Goal: Book appointment/travel/reservation

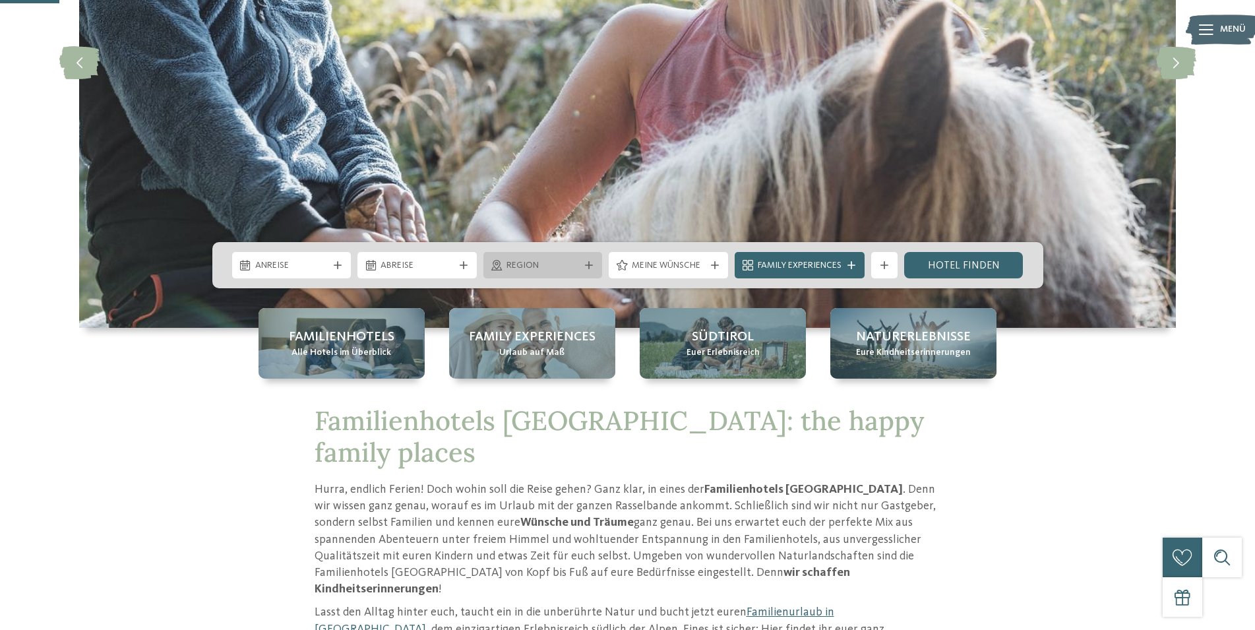
scroll to position [269, 0]
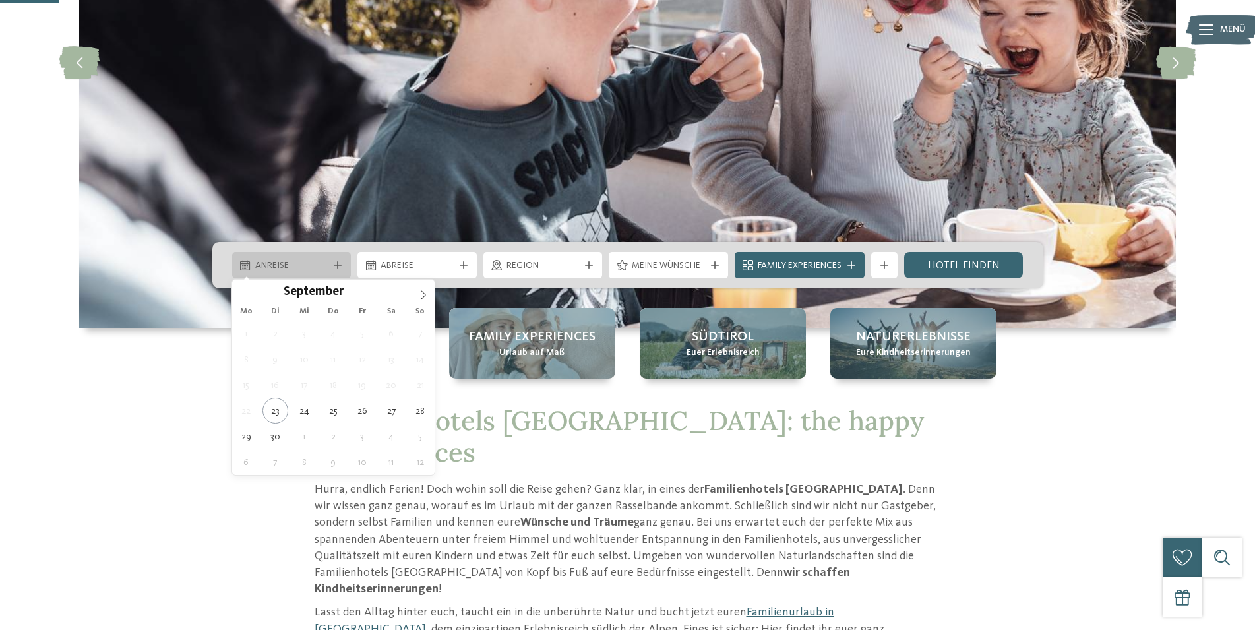
click at [336, 273] on div "Anreise" at bounding box center [291, 265] width 119 height 26
click at [425, 291] on icon at bounding box center [423, 294] width 9 height 9
type div "28.10.2025"
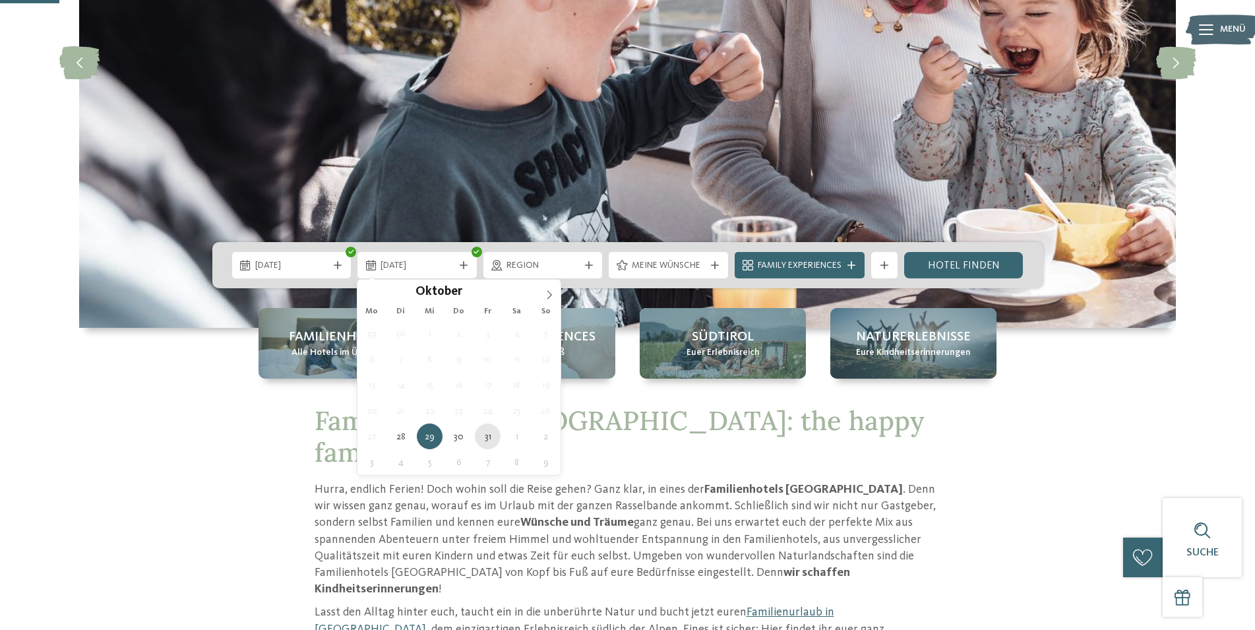
type div "31.10.2025"
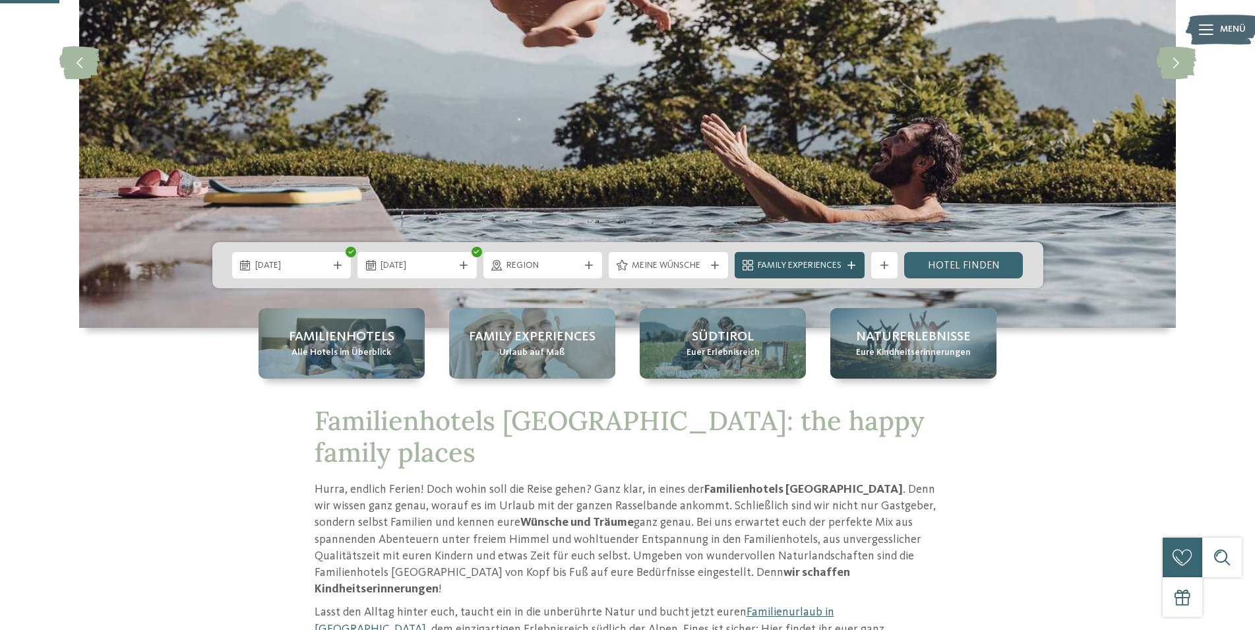
click at [787, 261] on span "Family Experiences" at bounding box center [800, 265] width 84 height 13
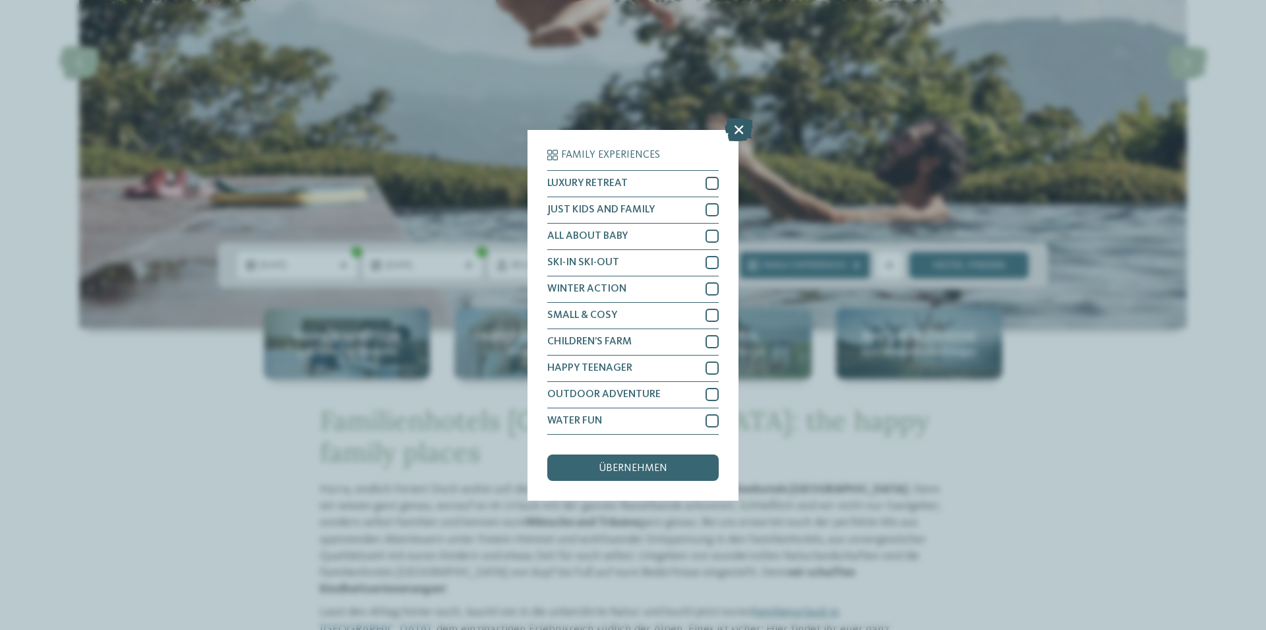
click at [737, 129] on icon at bounding box center [739, 128] width 28 height 23
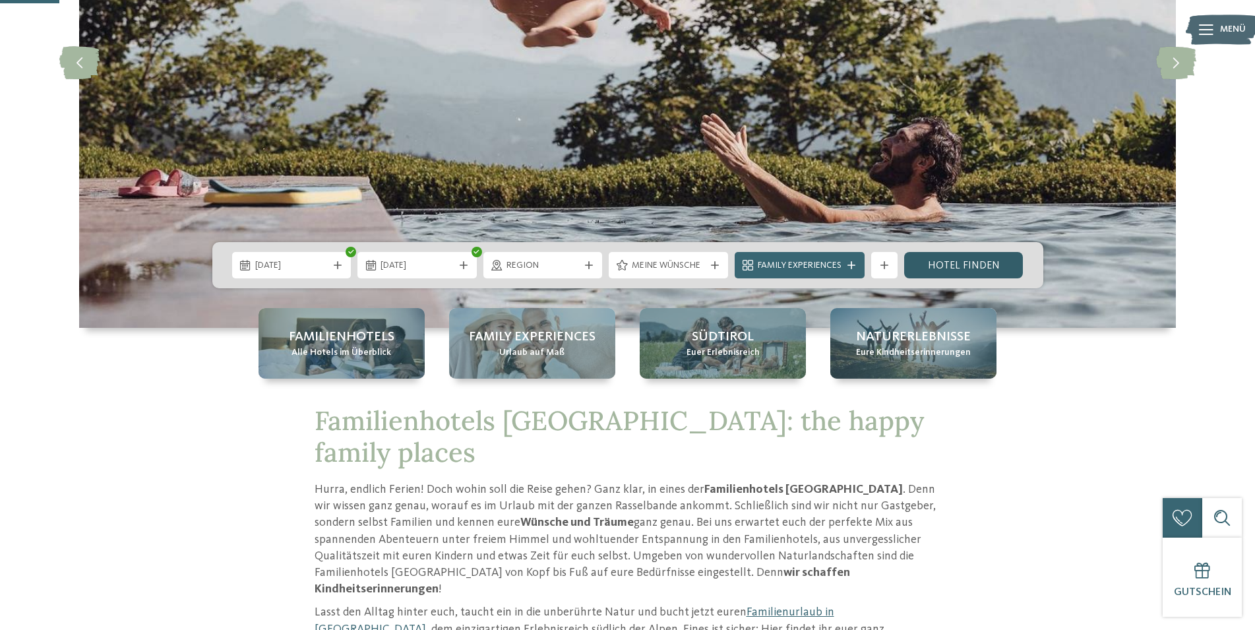
click at [962, 259] on link "Hotel finden" at bounding box center [963, 265] width 119 height 26
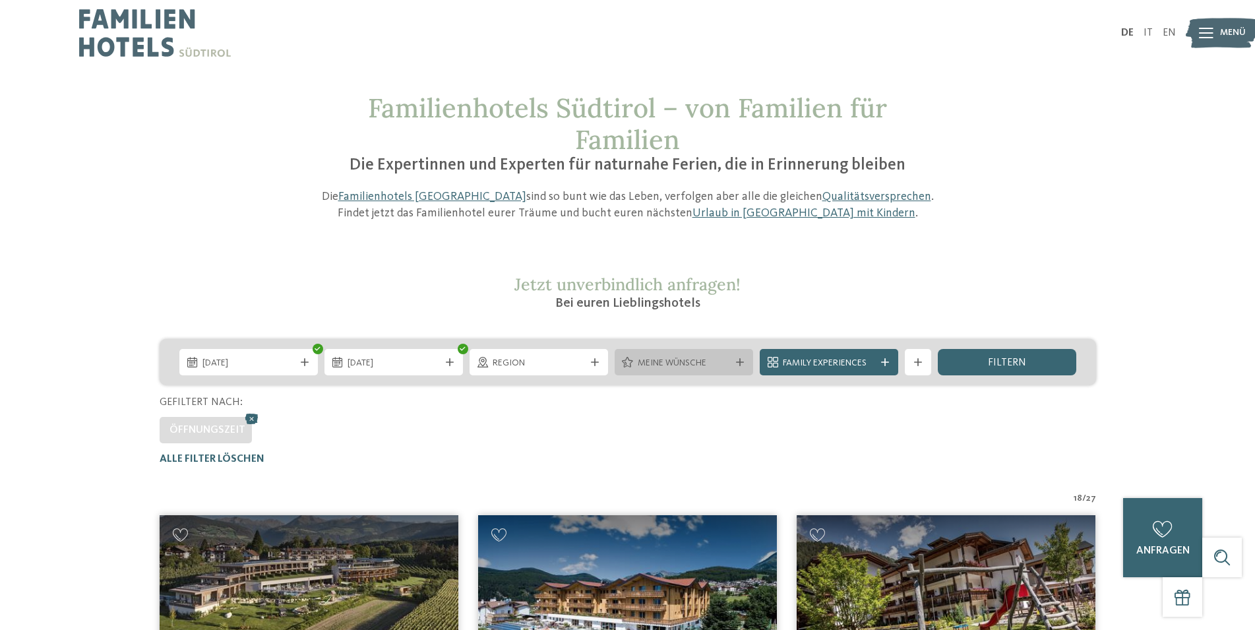
click at [735, 367] on div "Meine Wünsche" at bounding box center [684, 362] width 138 height 26
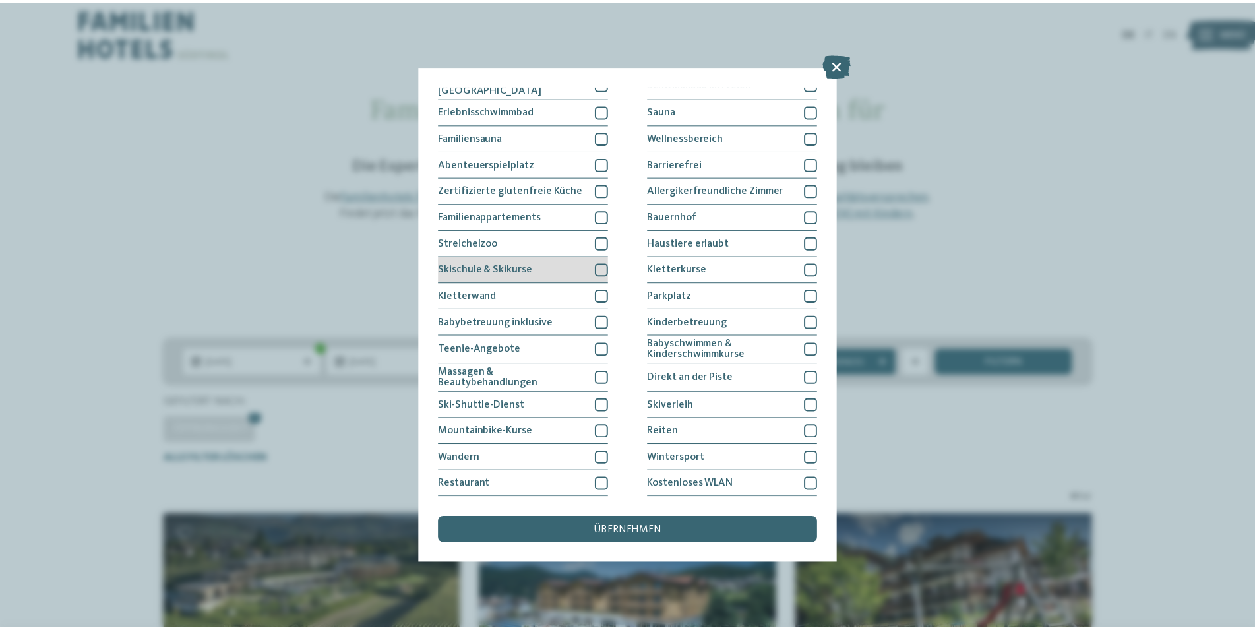
scroll to position [61, 0]
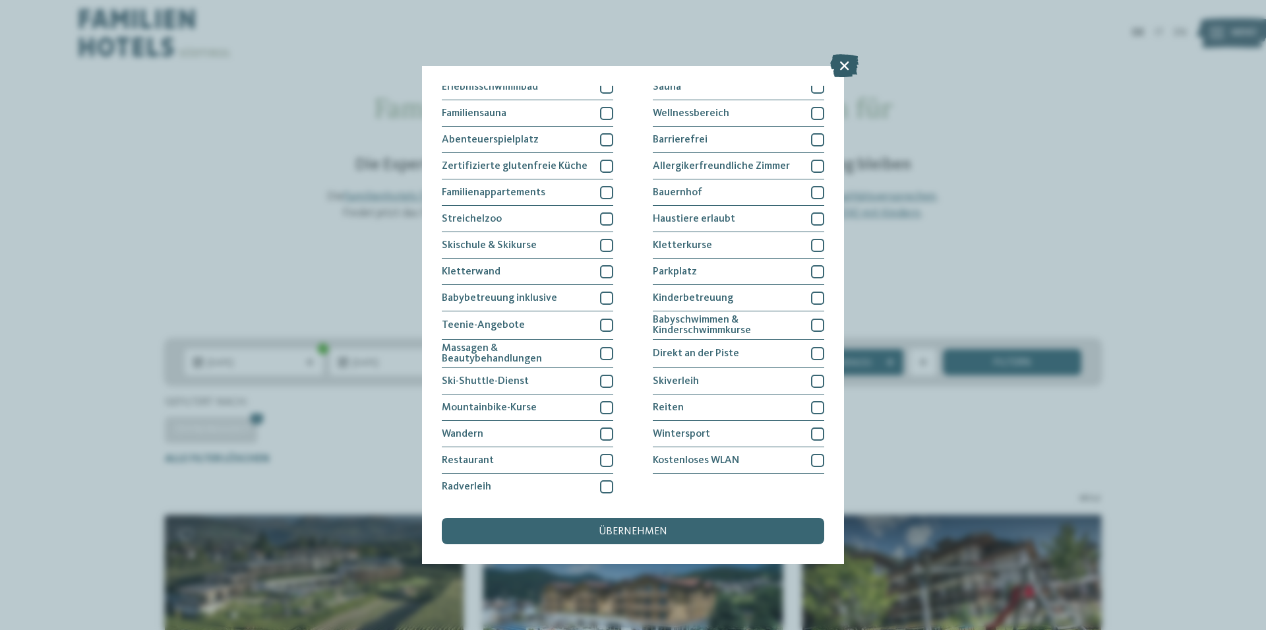
click at [842, 63] on icon at bounding box center [844, 65] width 28 height 23
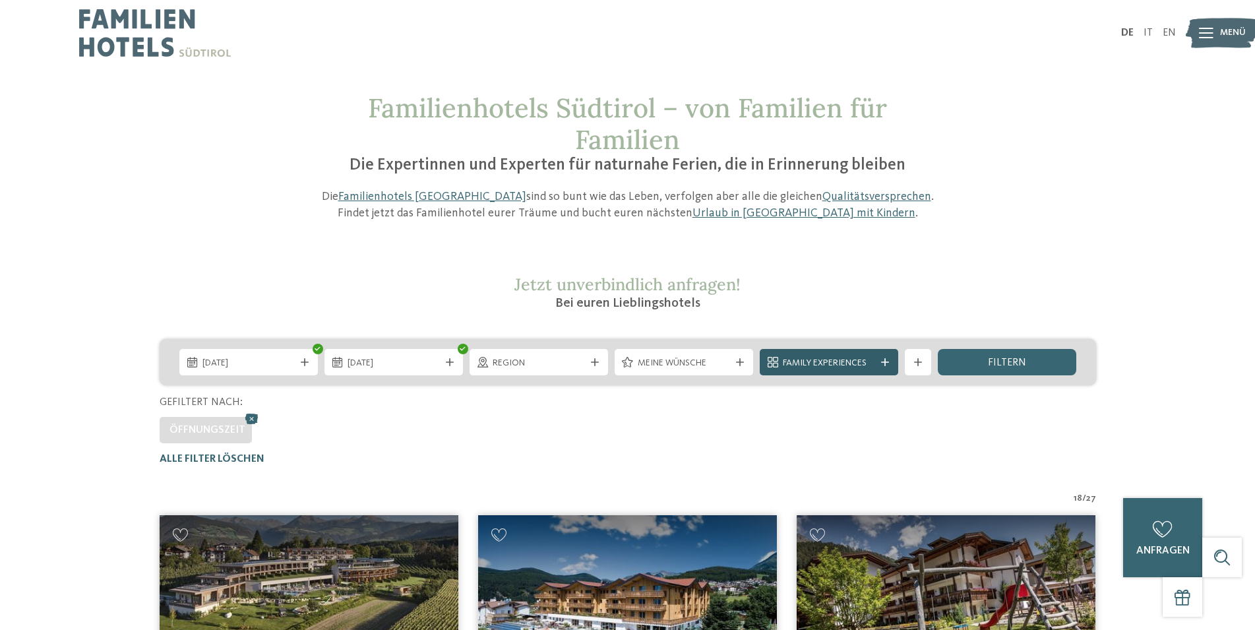
click at [897, 359] on div "Family Experiences" at bounding box center [829, 362] width 138 height 26
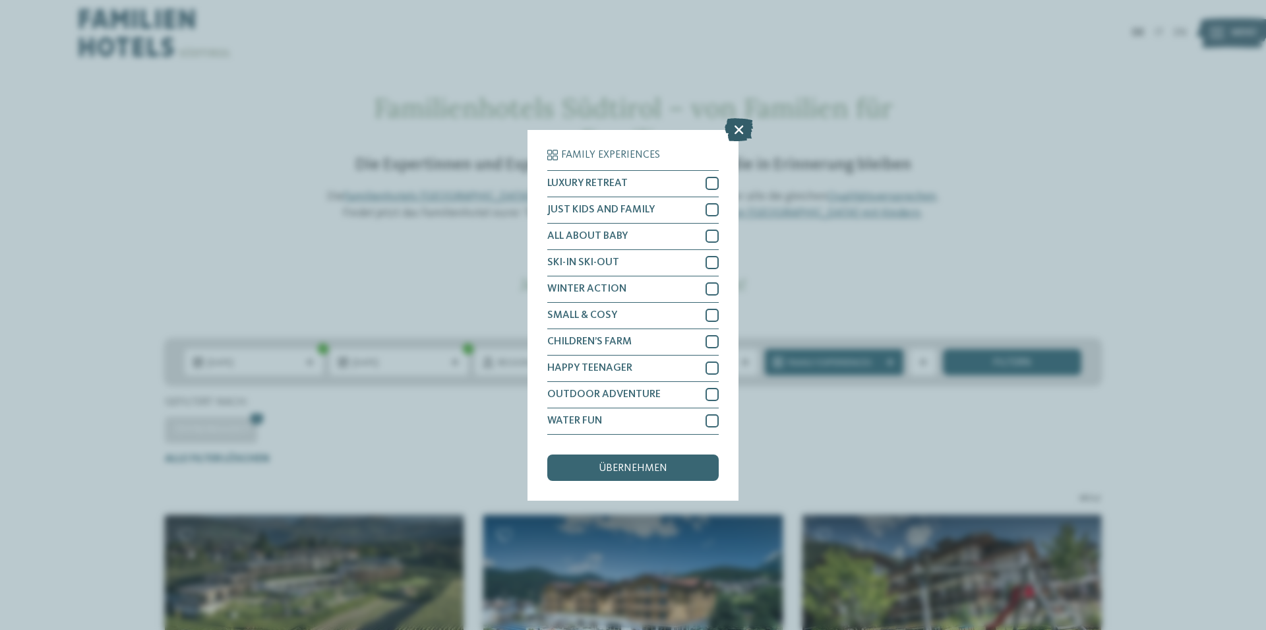
click at [736, 127] on icon at bounding box center [739, 128] width 28 height 23
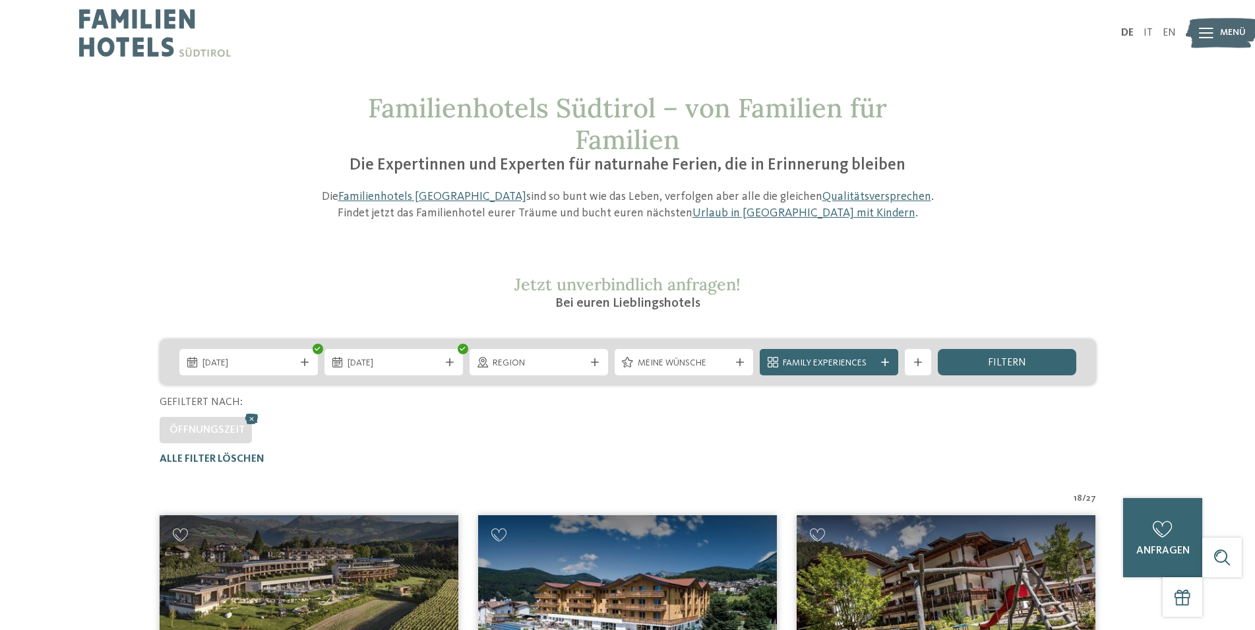
click at [234, 430] on span "Öffnungszeit" at bounding box center [207, 430] width 76 height 11
click at [248, 420] on icon at bounding box center [252, 418] width 20 height 17
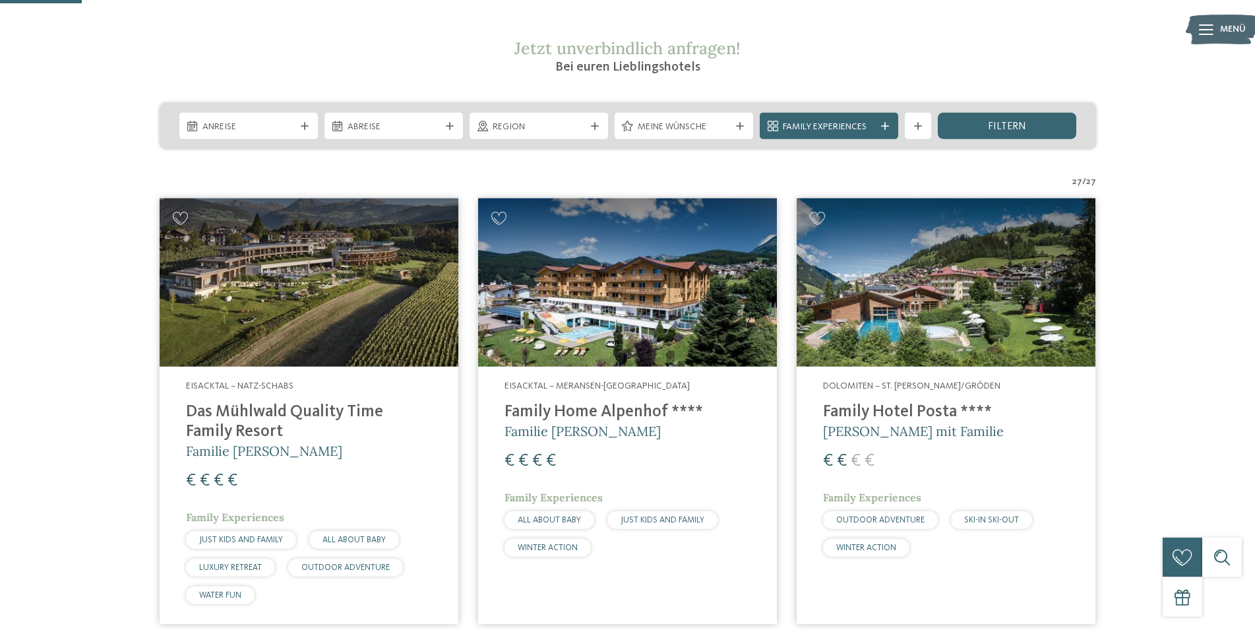
scroll to position [218, 0]
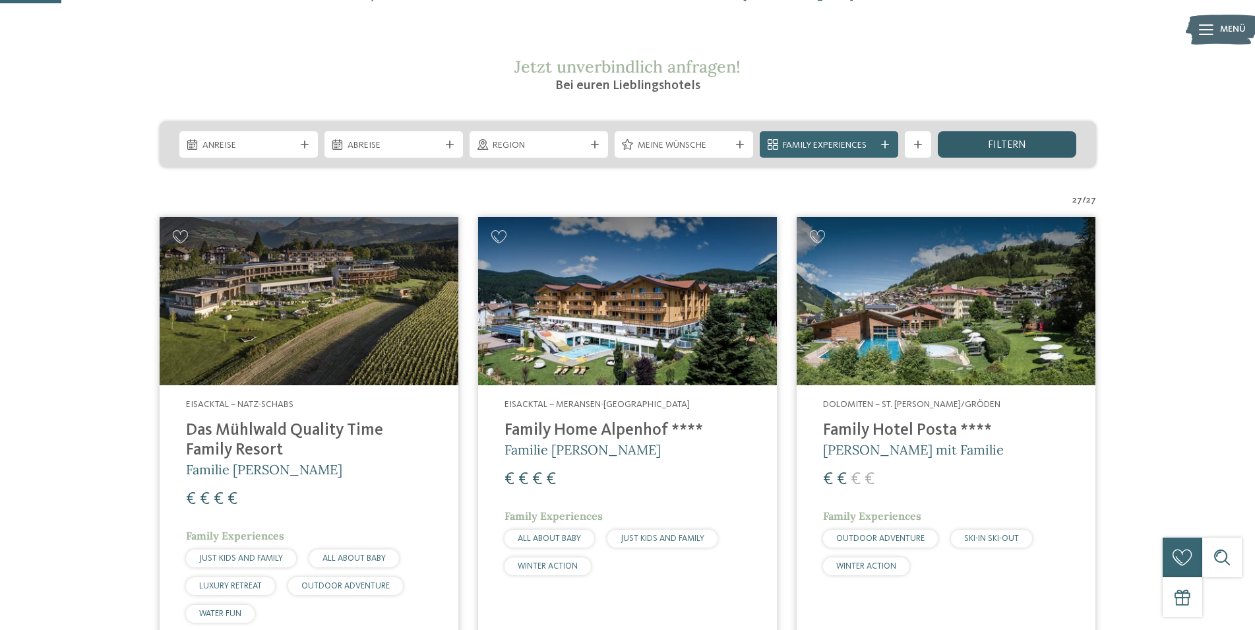
click at [1033, 140] on div "filtern" at bounding box center [1007, 144] width 138 height 26
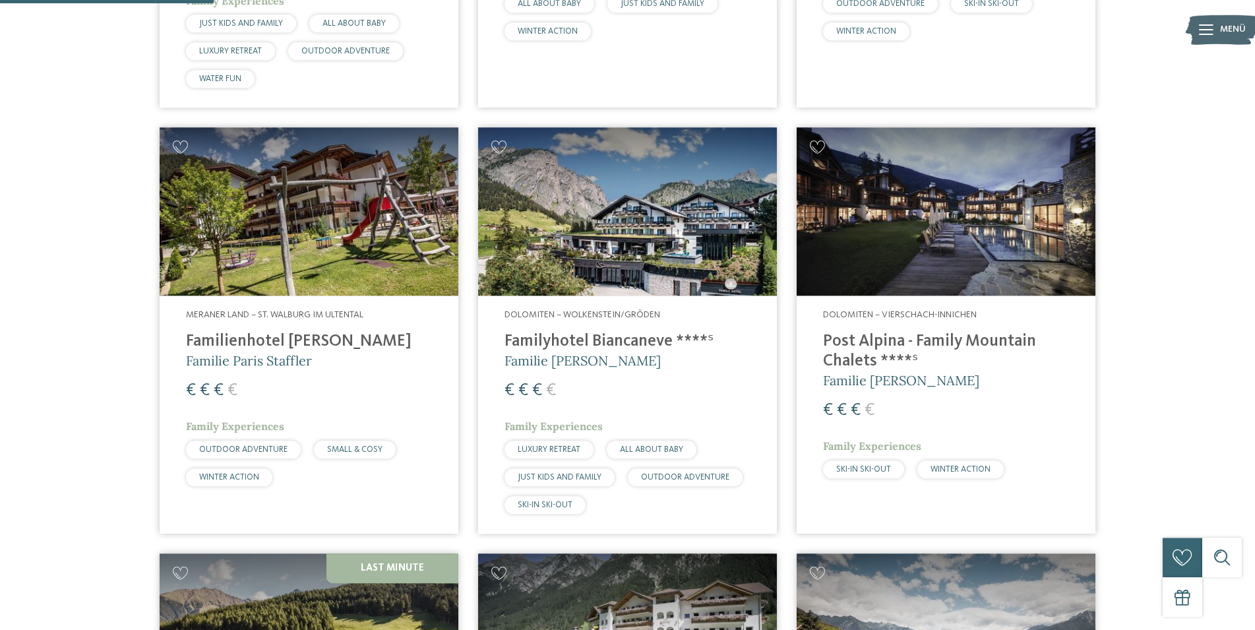
scroll to position [756, 0]
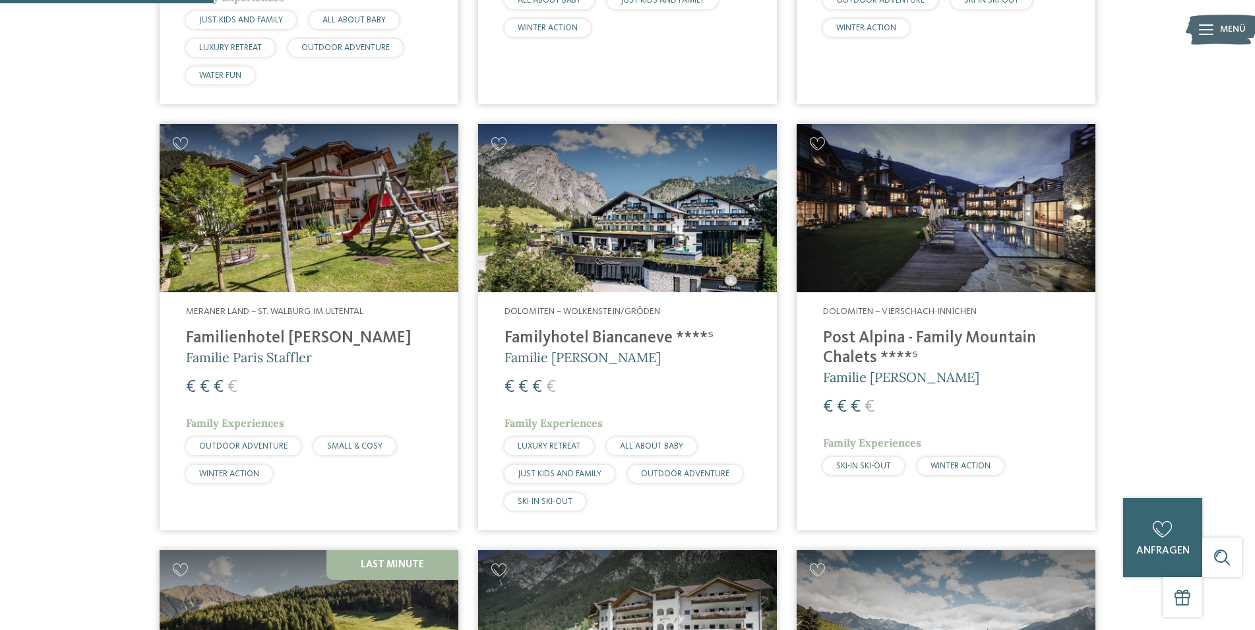
click at [590, 335] on h4 "Familyhotel Biancaneve ****ˢ" at bounding box center [627, 338] width 246 height 20
click at [590, 336] on h4 "Familyhotel Biancaneve ****ˢ" at bounding box center [627, 338] width 246 height 20
click at [560, 348] on h5 "Familie [PERSON_NAME]" at bounding box center [627, 357] width 246 height 18
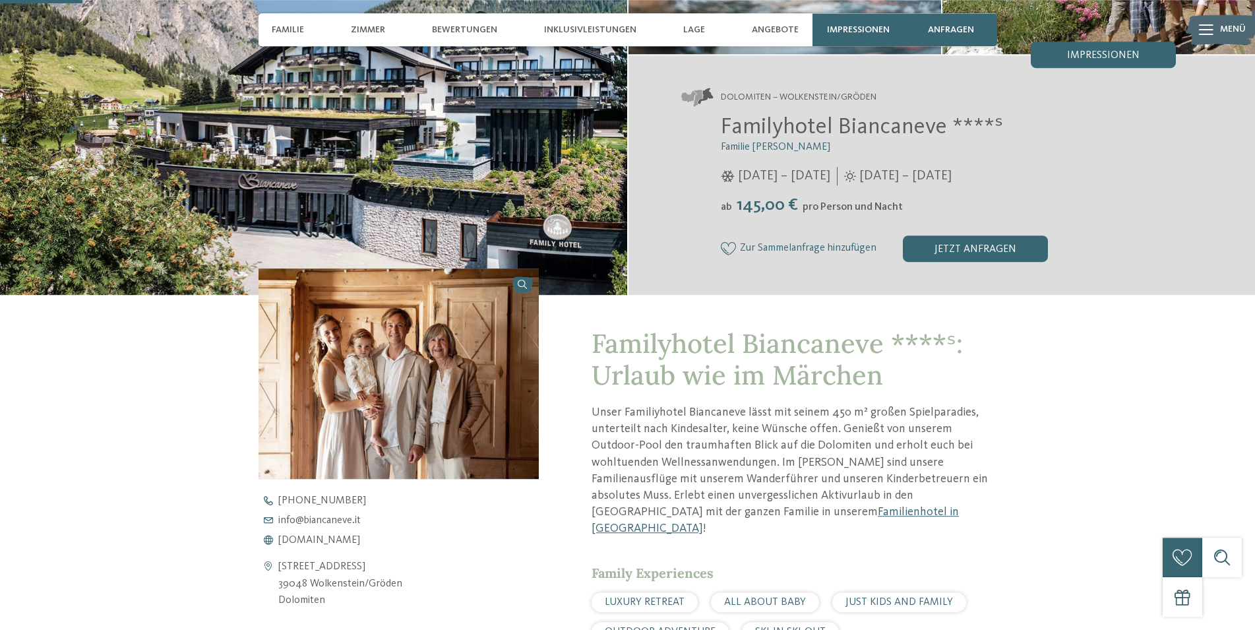
scroll to position [269, 0]
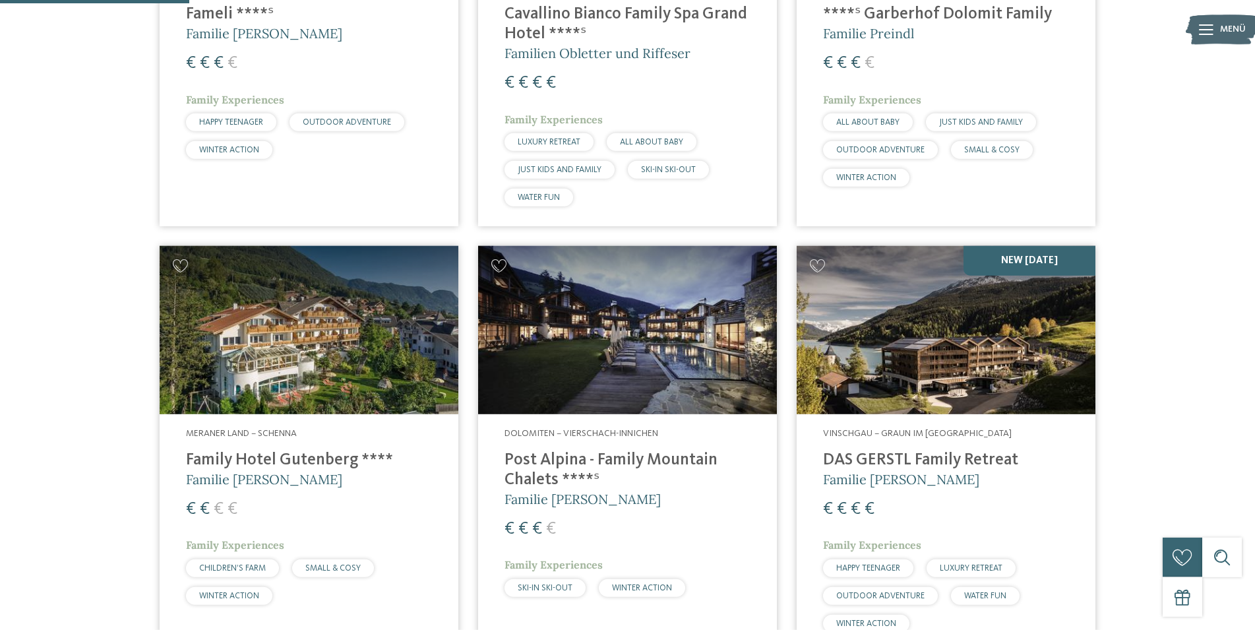
scroll to position [673, 0]
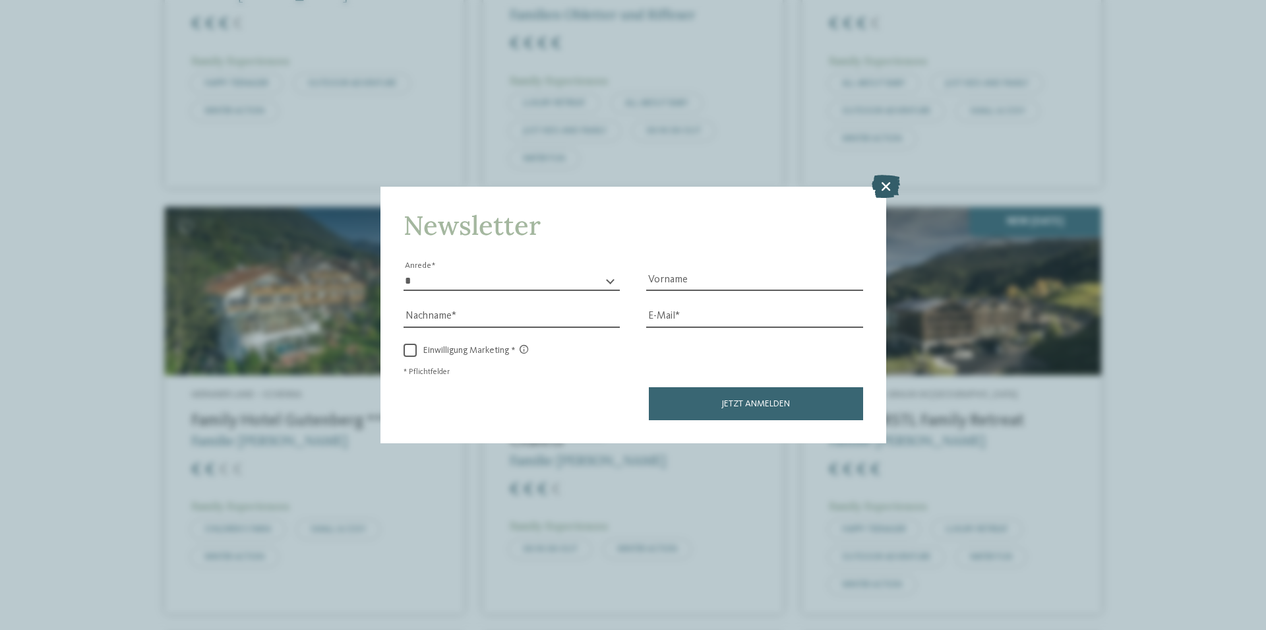
click at [886, 185] on icon at bounding box center [886, 186] width 28 height 23
